Goal: Find specific page/section: Find specific page/section

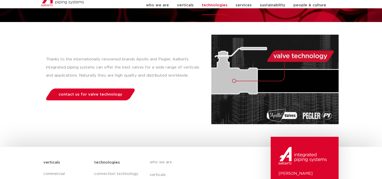
scroll to position [51, 0]
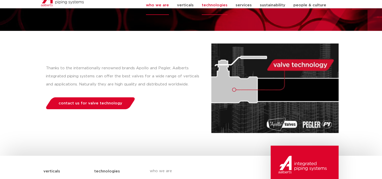
click at [165, 11] on link "who we are" at bounding box center [157, 4] width 23 height 19
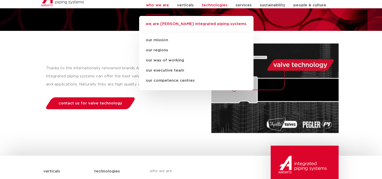
click at [167, 31] on link "we are [PERSON_NAME] integrated piping systems" at bounding box center [196, 26] width 114 height 11
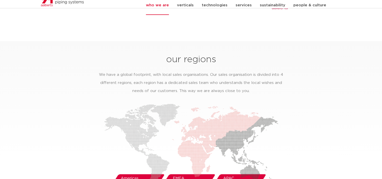
scroll to position [758, 0]
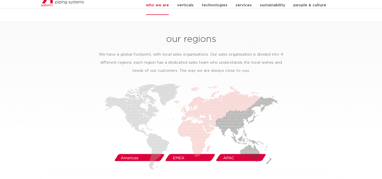
click at [127, 151] on img at bounding box center [191, 126] width 174 height 86
click at [139, 108] on img at bounding box center [191, 126] width 174 height 86
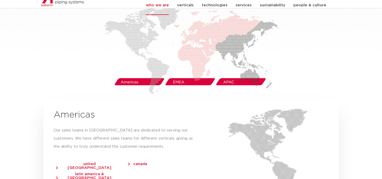
scroll to position [859, 0]
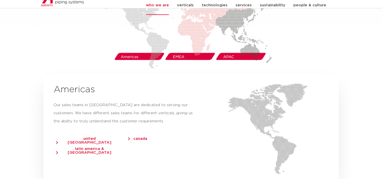
click at [84, 136] on span "united states of america" at bounding box center [87, 140] width 62 height 8
